Goal: Task Accomplishment & Management: Use online tool/utility

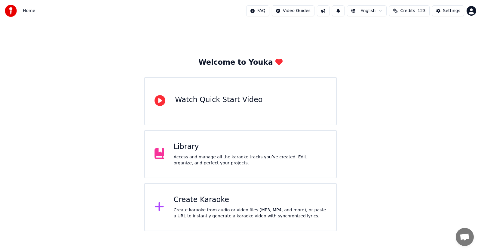
click at [198, 201] on div "Create Karaoke" at bounding box center [250, 200] width 153 height 10
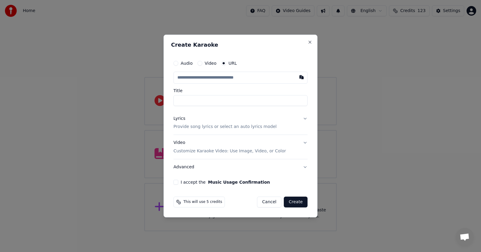
click at [176, 181] on button "I accept the Music Usage Confirmation" at bounding box center [175, 181] width 5 height 5
click at [305, 120] on button "Lyrics Provide song lyrics or select an auto lyrics model" at bounding box center [240, 123] width 134 height 24
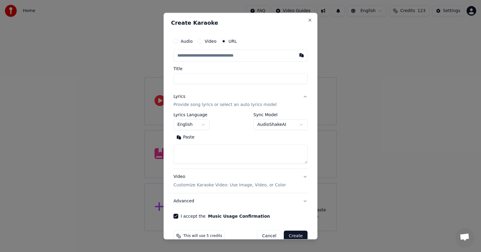
click at [185, 138] on button "Paste" at bounding box center [185, 138] width 24 height 10
type textarea "**********"
drag, startPoint x: 54, startPoint y: 69, endPoint x: 167, endPoint y: 96, distance: 116.5
select select
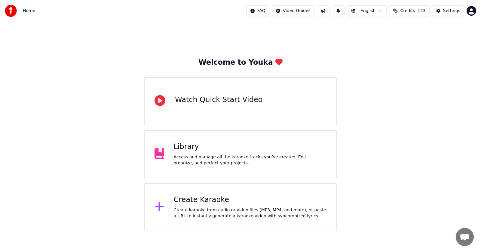
click at [192, 200] on div "Create Karaoke" at bounding box center [250, 200] width 153 height 10
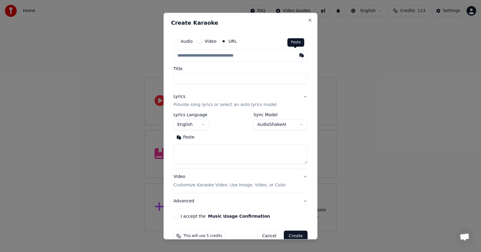
click at [296, 54] on button "button" at bounding box center [302, 55] width 12 height 11
type input "**********"
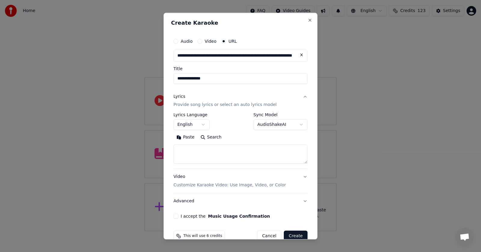
type input "**********"
click at [177, 217] on button "I accept the Music Usage Confirmation" at bounding box center [175, 216] width 5 height 5
click at [183, 137] on button "Paste" at bounding box center [185, 138] width 24 height 10
click at [289, 234] on button "Create" at bounding box center [296, 236] width 24 height 11
type textarea "**********"
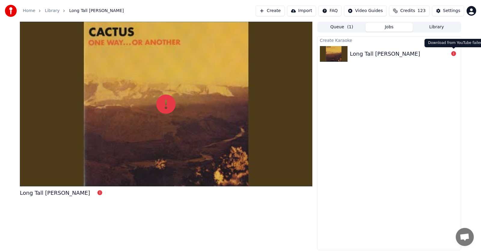
click at [453, 53] on icon at bounding box center [453, 53] width 5 height 5
click at [97, 191] on icon at bounding box center [99, 192] width 5 height 5
click at [364, 56] on div "Long Tall [PERSON_NAME]" at bounding box center [385, 54] width 70 height 8
click at [452, 53] on icon at bounding box center [453, 53] width 5 height 5
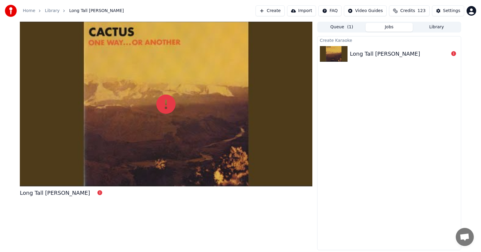
click at [455, 53] on icon at bounding box center [453, 53] width 5 height 5
click at [453, 53] on icon at bounding box center [453, 53] width 5 height 5
click at [166, 104] on icon at bounding box center [165, 103] width 19 height 19
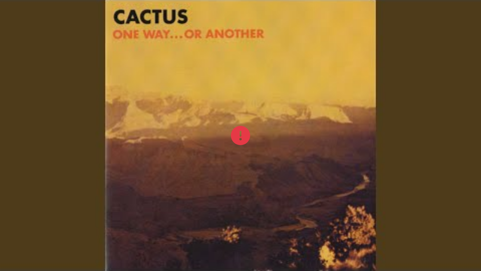
click at [262, 36] on div at bounding box center [240, 135] width 481 height 271
click at [308, 164] on div at bounding box center [240, 135] width 481 height 271
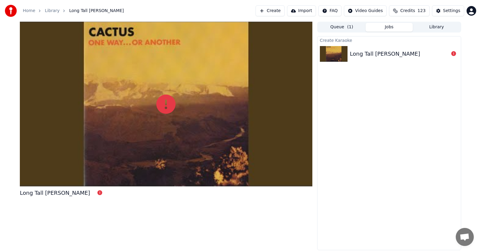
click at [363, 54] on div "Long Tall [PERSON_NAME]" at bounding box center [385, 54] width 70 height 8
click at [69, 213] on div "Long Tall [PERSON_NAME]" at bounding box center [166, 136] width 292 height 228
click at [33, 192] on div "Long Tall [PERSON_NAME]" at bounding box center [55, 192] width 70 height 8
click at [97, 193] on icon at bounding box center [99, 192] width 5 height 5
click at [269, 10] on button "Create" at bounding box center [270, 10] width 29 height 11
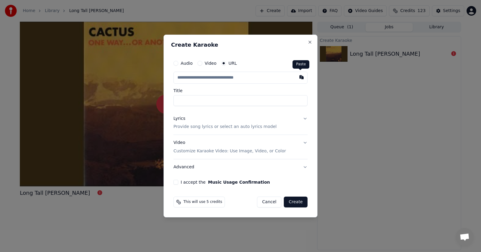
click at [301, 78] on button "button" at bounding box center [302, 77] width 12 height 11
type input "**********"
click at [177, 182] on button "I accept the Music Usage Confirmation" at bounding box center [175, 181] width 5 height 5
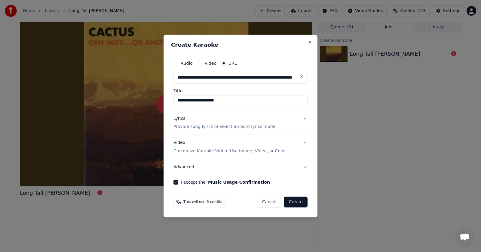
drag, startPoint x: 300, startPoint y: 200, endPoint x: 289, endPoint y: 115, distance: 85.5
click at [294, 121] on form "**********" at bounding box center [240, 132] width 139 height 155
click at [306, 119] on button "Lyrics Provide song lyrics or select an auto lyrics model" at bounding box center [240, 123] width 134 height 24
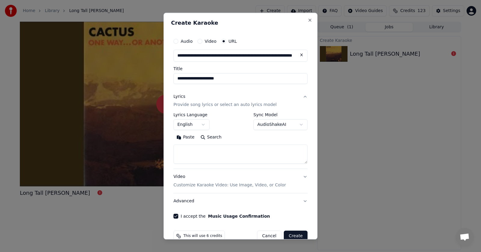
click at [186, 136] on button "Paste" at bounding box center [185, 138] width 24 height 10
click at [291, 234] on button "Create" at bounding box center [296, 236] width 24 height 11
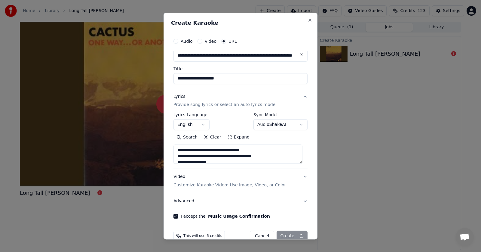
type textarea "**********"
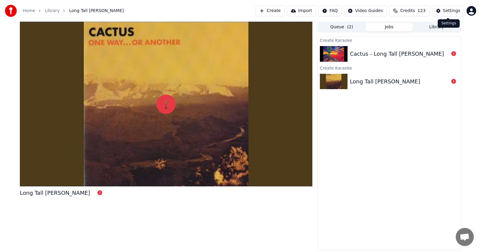
click at [451, 10] on div "Settings" at bounding box center [451, 11] width 17 height 6
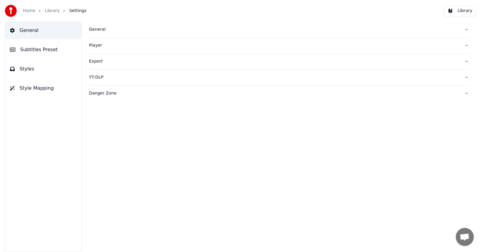
click at [25, 12] on link "Home" at bounding box center [29, 11] width 12 height 6
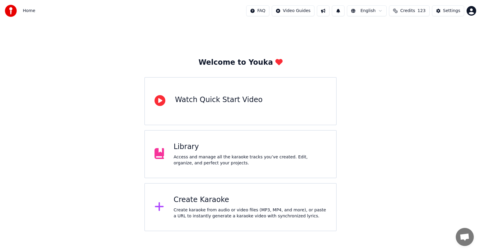
click at [193, 201] on div "Create Karaoke" at bounding box center [250, 200] width 153 height 10
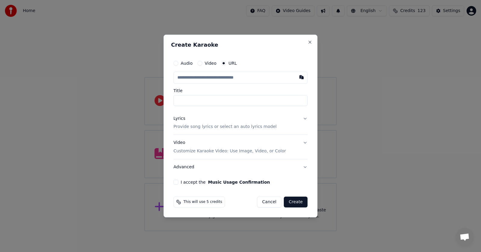
click at [175, 63] on button "Audio" at bounding box center [175, 63] width 5 height 5
click at [189, 78] on div "Choose File" at bounding box center [191, 77] width 34 height 11
type input "**********"
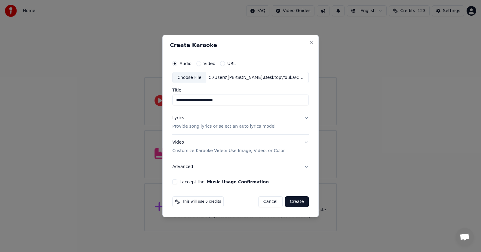
click at [305, 116] on button "Lyrics Provide song lyrics or select an auto lyrics model" at bounding box center [240, 122] width 136 height 24
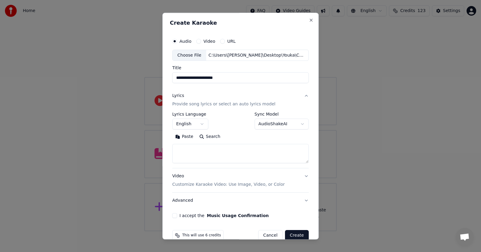
click at [187, 136] on button "Paste" at bounding box center [184, 137] width 24 height 10
click at [174, 216] on button "I accept the Music Usage Confirmation" at bounding box center [174, 215] width 5 height 5
click at [294, 235] on button "Create" at bounding box center [297, 235] width 24 height 11
type textarea "**********"
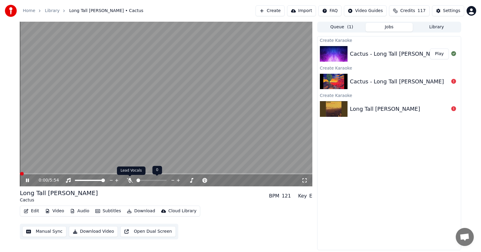
click at [130, 180] on icon at bounding box center [130, 180] width 6 height 5
click at [27, 181] on icon at bounding box center [27, 180] width 3 height 4
click at [20, 174] on span at bounding box center [22, 174] width 4 height 4
click at [26, 179] on icon at bounding box center [28, 180] width 4 height 4
click at [27, 179] on icon at bounding box center [32, 180] width 14 height 5
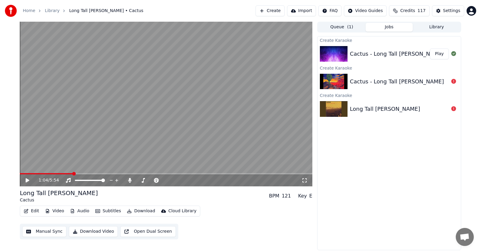
click at [33, 211] on button "Edit" at bounding box center [31, 211] width 20 height 8
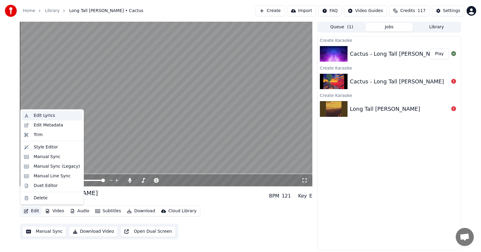
click at [36, 115] on div "Edit Lyrics" at bounding box center [44, 115] width 21 height 6
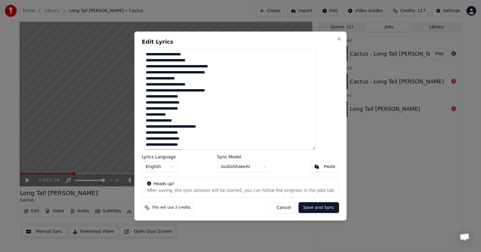
scroll to position [49, 0]
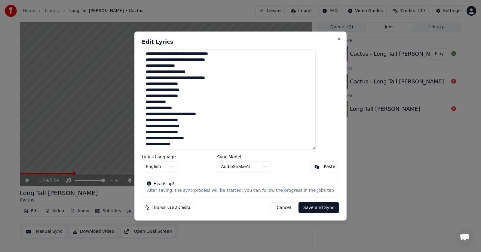
drag, startPoint x: 157, startPoint y: 54, endPoint x: 249, endPoint y: 201, distance: 174.1
click at [249, 201] on div "**********" at bounding box center [240, 125] width 212 height 189
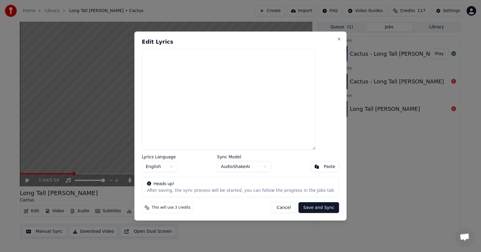
scroll to position [0, 0]
click at [324, 168] on div "Paste" at bounding box center [329, 167] width 11 height 6
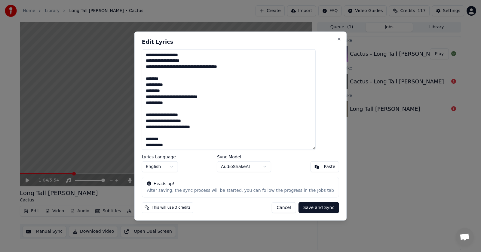
click at [310, 208] on button "Save and Sync" at bounding box center [319, 207] width 41 height 11
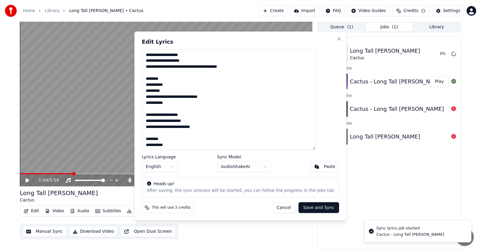
type textarea "**********"
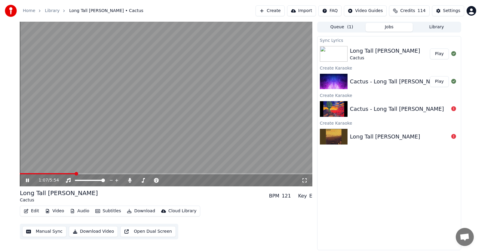
click at [26, 179] on icon at bounding box center [32, 180] width 14 height 5
click at [27, 179] on icon at bounding box center [32, 180] width 14 height 5
click at [25, 180] on icon at bounding box center [32, 180] width 14 height 5
click at [29, 180] on icon at bounding box center [27, 180] width 3 height 4
